Goal: Task Accomplishment & Management: Complete application form

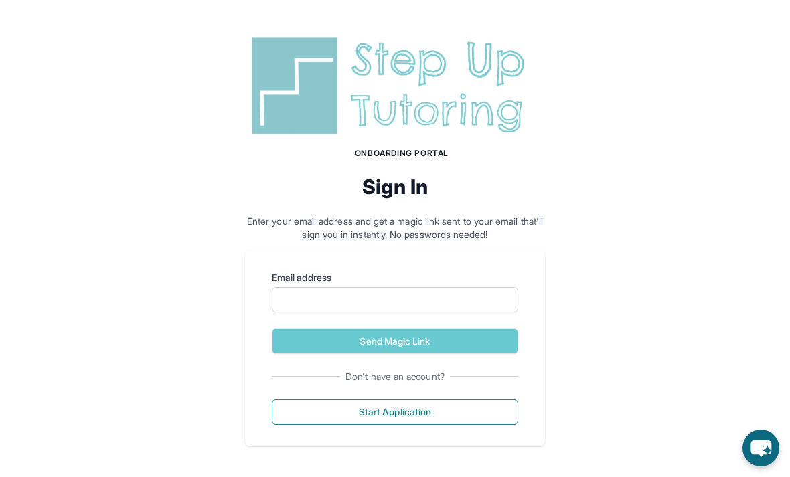
scroll to position [1, 0]
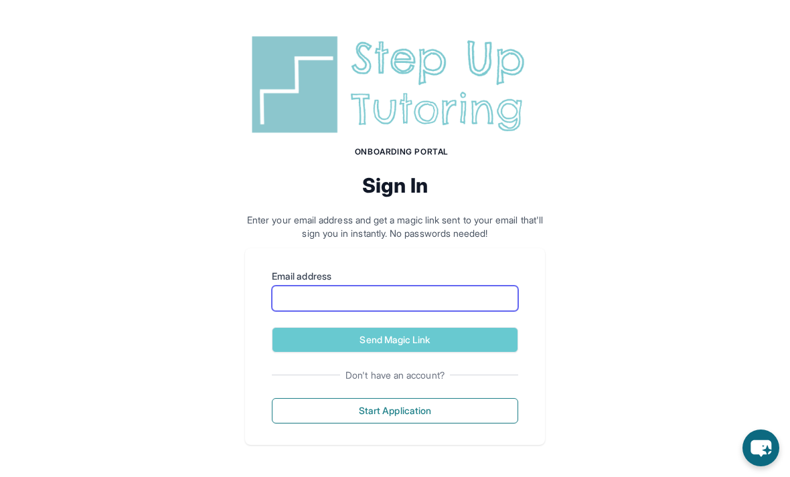
click at [327, 306] on input "Email address" at bounding box center [395, 298] width 246 height 25
type input "**********"
click at [470, 341] on button "Send Magic Link" at bounding box center [395, 339] width 246 height 25
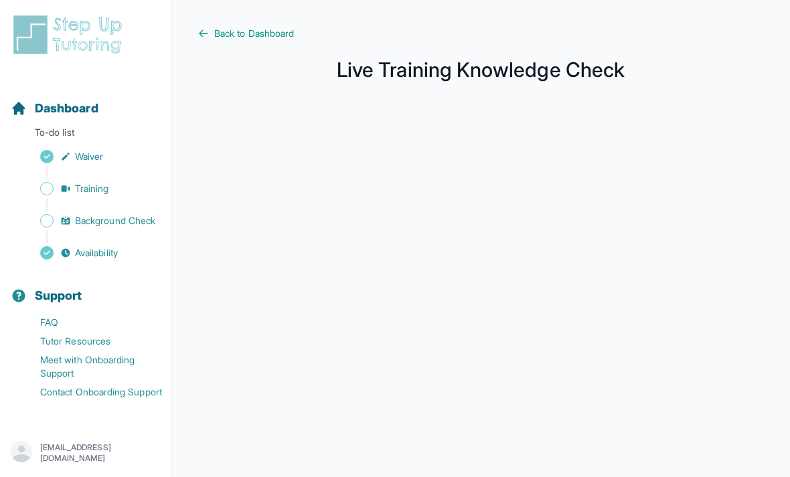
click at [213, 30] on link "Back to Dashboard" at bounding box center [480, 33] width 565 height 13
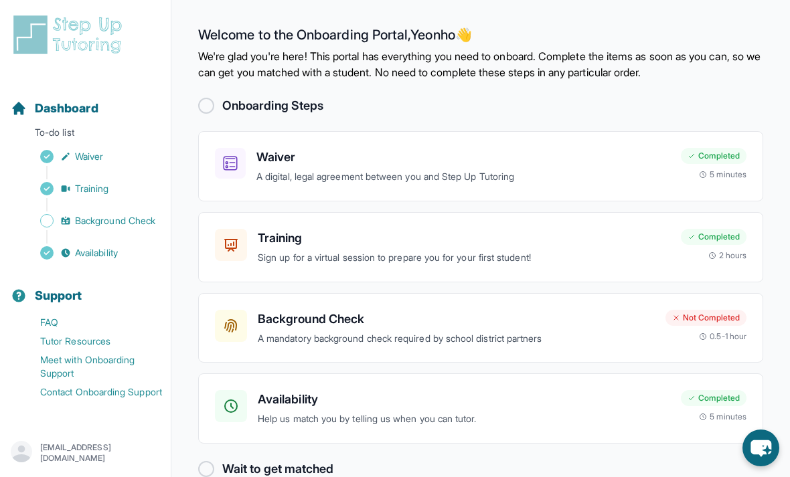
scroll to position [43, 0]
